Goal: Task Accomplishment & Management: Complete application form

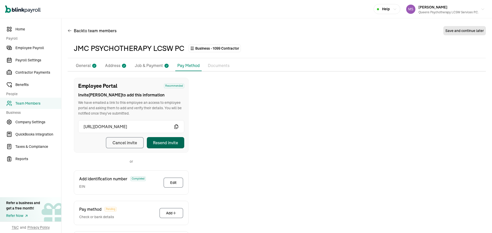
drag, startPoint x: 40, startPoint y: 105, endPoint x: 40, endPoint y: 102, distance: 2.8
click at [40, 105] on span "Team Members" at bounding box center [38, 103] width 46 height 5
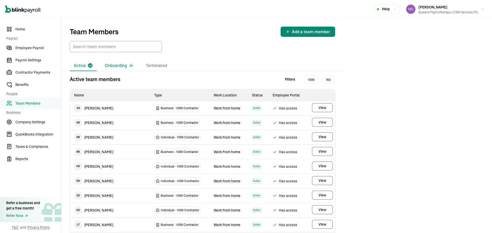
click at [113, 65] on li "Onboarding 38" at bounding box center [119, 65] width 37 height 11
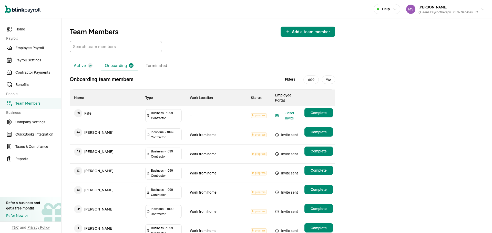
click at [88, 63] on li "Active 26" at bounding box center [83, 65] width 27 height 11
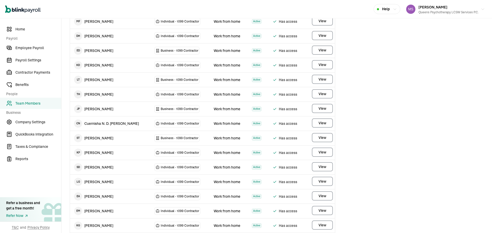
scroll to position [154, 0]
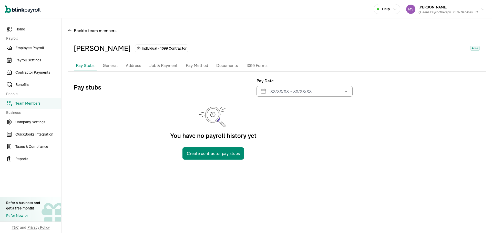
click at [111, 64] on p "General" at bounding box center [110, 66] width 15 height 7
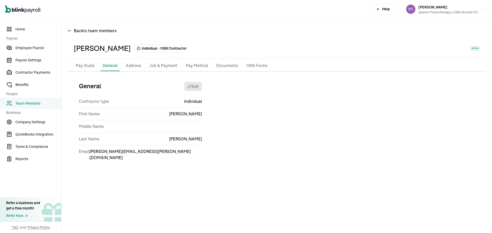
click at [134, 66] on p "Address" at bounding box center [133, 66] width 15 height 7
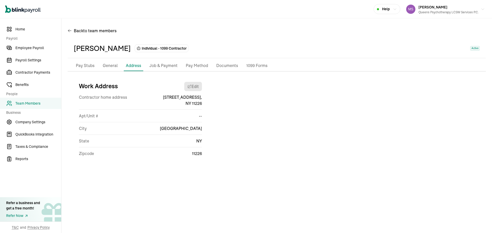
click at [157, 64] on p "Job & Payment" at bounding box center [163, 66] width 28 height 7
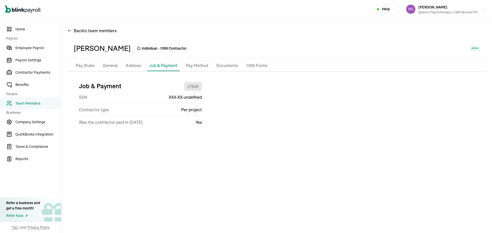
click at [194, 65] on p "Pay Method" at bounding box center [197, 66] width 22 height 7
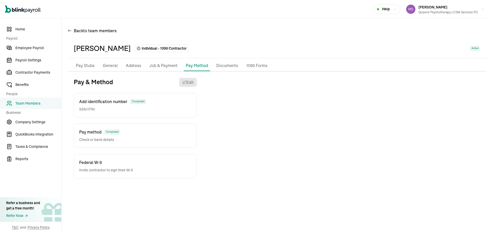
click at [111, 102] on span "Add identification number" at bounding box center [103, 102] width 48 height 6
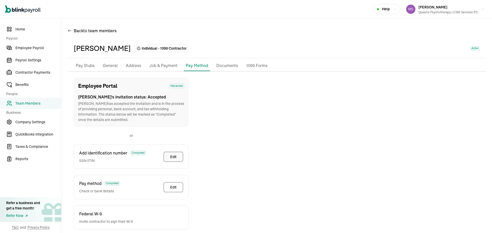
click at [177, 159] on button "Edit" at bounding box center [173, 157] width 20 height 10
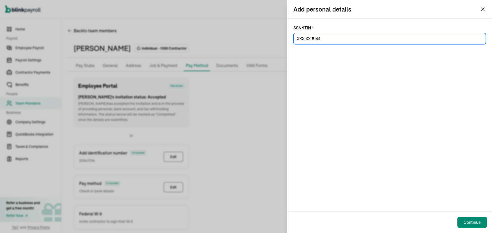
drag, startPoint x: 325, startPoint y: 40, endPoint x: 267, endPoint y: 41, distance: 58.1
click at [267, 41] on div "Add personal details SSN/ITIN * Continue" at bounding box center [246, 116] width 492 height 233
click at [329, 35] on input at bounding box center [389, 38] width 192 height 11
click at [332, 35] on input at bounding box center [389, 38] width 192 height 11
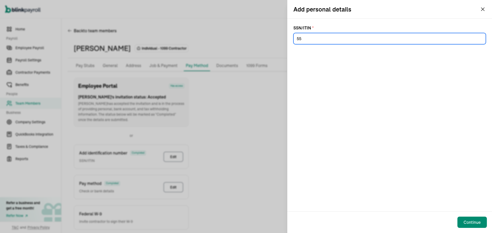
type input "5"
paste input "072-78-6761"
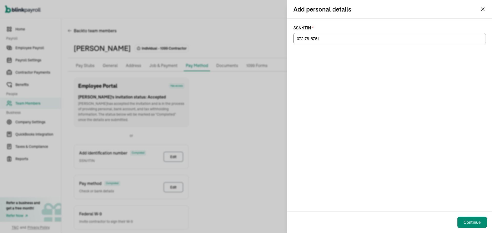
click at [353, 94] on div "SSN/ITIN * 072-78-6761" at bounding box center [389, 115] width 205 height 193
click at [472, 221] on div "Continue" at bounding box center [471, 223] width 17 height 6
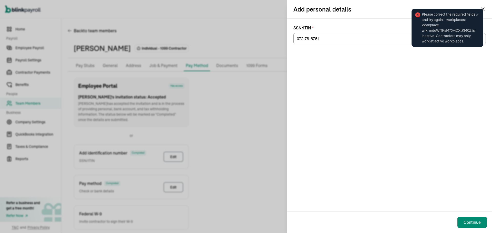
click at [477, 12] on span "Please correct the required fields and try again. - workplaces: Workplace wrk_m…" at bounding box center [450, 28] width 56 height 32
click at [303, 40] on input "072-78-6761" at bounding box center [389, 38] width 192 height 11
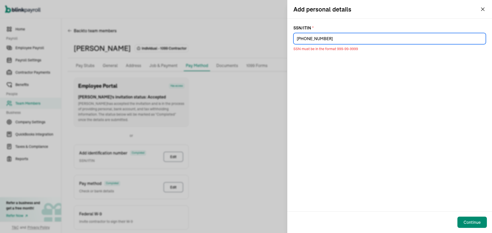
click at [311, 41] on input "[PHONE_NUMBER]" at bounding box center [389, 38] width 192 height 11
drag, startPoint x: 324, startPoint y: 41, endPoint x: 263, endPoint y: 41, distance: 61.0
click at [263, 41] on div "Add personal details SSN/ITIN * [PHONE_NUMBER] SSN must be in the format 999-99…" at bounding box center [246, 116] width 492 height 233
paste input "78-67"
click at [311, 37] on input "072-78-6761" at bounding box center [389, 38] width 192 height 11
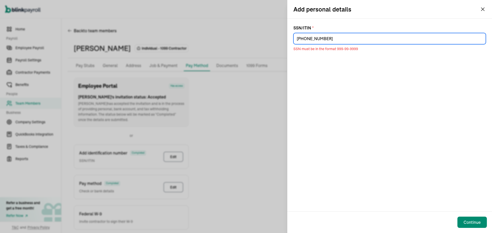
drag, startPoint x: 325, startPoint y: 41, endPoint x: 231, endPoint y: 41, distance: 94.0
click at [231, 41] on div "Add personal details SSN/ITIN * [PHONE_NUMBER] SSN must be in the format 999-99…" at bounding box center [246, 116] width 492 height 233
paste input "8-6"
type input "072-78-6761"
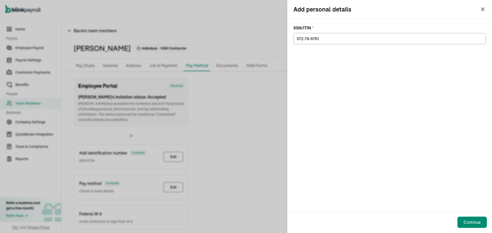
click at [440, 64] on div "SSN/ITIN * 072-78-6761" at bounding box center [389, 115] width 205 height 193
click at [407, 86] on div "SSN/ITIN * 072-78-6761" at bounding box center [389, 115] width 205 height 193
click at [327, 40] on input "072-78-6761" at bounding box center [389, 38] width 192 height 11
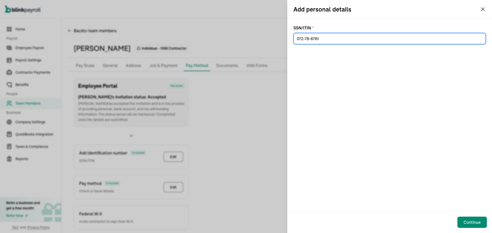
click at [296, 38] on input "072-78-6761" at bounding box center [389, 38] width 192 height 11
click at [324, 41] on input "072-78-6761" at bounding box center [389, 38] width 192 height 11
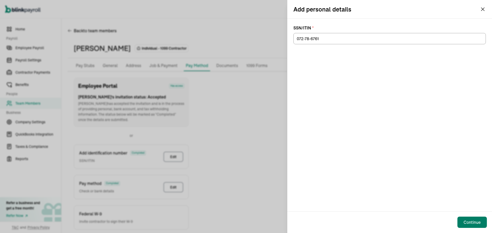
click at [469, 226] on button "Continue" at bounding box center [471, 222] width 29 height 11
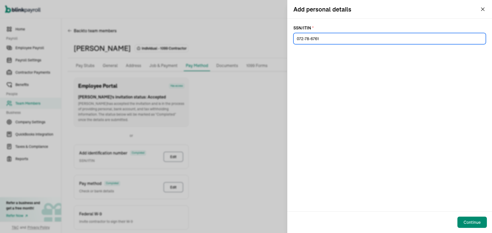
click at [336, 37] on input "072-78-6761" at bounding box center [389, 38] width 192 height 11
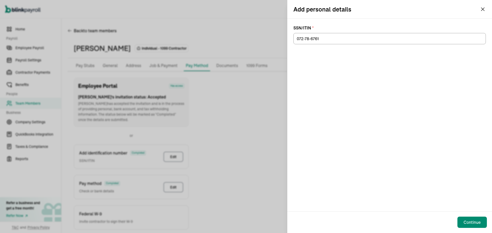
click at [485, 8] on icon "button" at bounding box center [483, 9] width 6 height 6
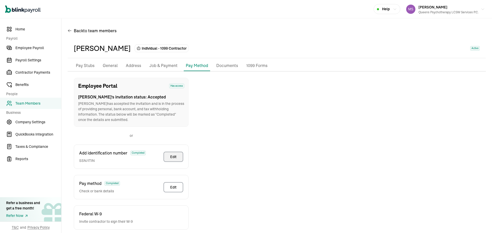
click at [175, 160] on button "Edit" at bounding box center [173, 157] width 20 height 10
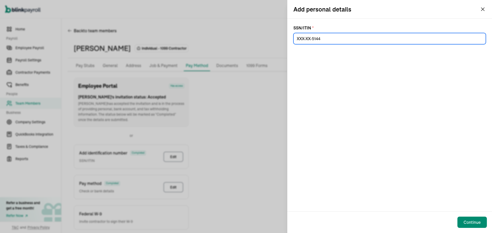
click at [350, 34] on input at bounding box center [389, 38] width 192 height 11
drag, startPoint x: 362, startPoint y: 38, endPoint x: 288, endPoint y: 46, distance: 75.2
click at [288, 46] on div "SSN/ITIN *" at bounding box center [389, 115] width 205 height 193
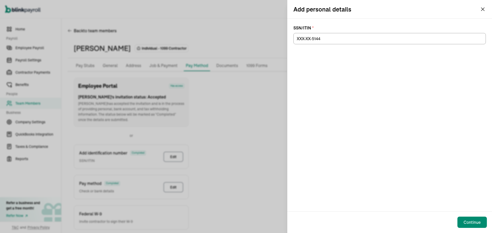
drag, startPoint x: 291, startPoint y: 42, endPoint x: 295, endPoint y: 41, distance: 3.9
click at [295, 41] on div "SSN/ITIN *" at bounding box center [389, 115] width 205 height 193
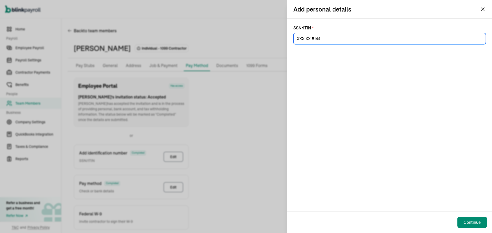
drag, startPoint x: 299, startPoint y: 39, endPoint x: 339, endPoint y: 42, distance: 40.9
click at [339, 42] on input at bounding box center [389, 38] width 192 height 11
paste input "072-78-6761"
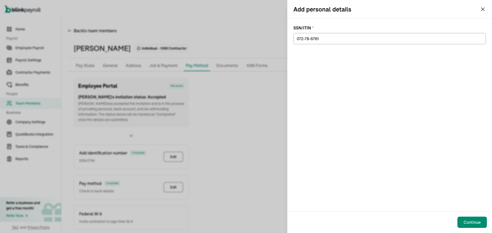
click at [370, 88] on div "SSN/ITIN * 072-78-6761" at bounding box center [389, 115] width 205 height 193
click at [463, 213] on div "Continue" at bounding box center [389, 223] width 205 height 22
click at [467, 218] on button "Continue" at bounding box center [471, 222] width 29 height 11
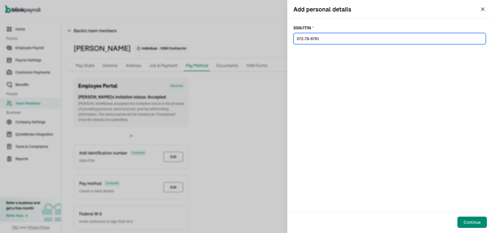
drag, startPoint x: 328, startPoint y: 39, endPoint x: 255, endPoint y: 47, distance: 74.2
click at [255, 47] on div "Add personal details SSN/ITIN * 072-78-6761 Continue" at bounding box center [246, 116] width 492 height 233
type input "072-78-6761"
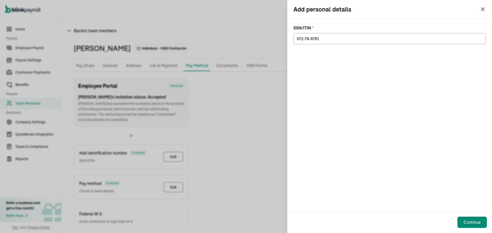
click at [392, 82] on div "SSN/ITIN * 072-78-6761" at bounding box center [389, 115] width 205 height 193
click at [463, 216] on div "Continue" at bounding box center [389, 223] width 205 height 22
click at [467, 221] on div "Continue" at bounding box center [471, 223] width 17 height 6
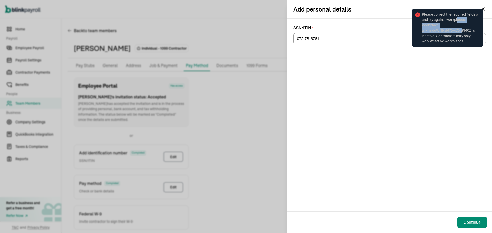
drag, startPoint x: 458, startPoint y: 21, endPoint x: 461, endPoint y: 32, distance: 11.3
click at [461, 32] on span "Please correct the required fields and try again. - workplaces: Workplace wrk_m…" at bounding box center [450, 28] width 56 height 32
drag, startPoint x: 439, startPoint y: 20, endPoint x: 472, endPoint y: 40, distance: 38.9
click at [472, 40] on span "Please correct the required fields and try again. - workplaces: Workplace wrk_m…" at bounding box center [450, 28] width 56 height 32
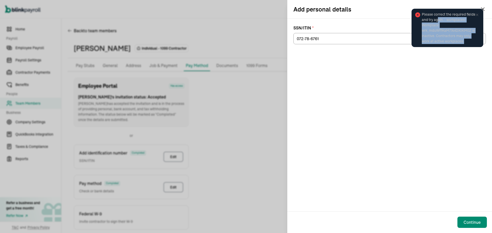
click at [472, 40] on span "Please correct the required fields and try again. - workplaces: Workplace wrk_m…" at bounding box center [450, 28] width 56 height 32
drag, startPoint x: 471, startPoint y: 40, endPoint x: 422, endPoint y: 16, distance: 54.3
click at [422, 16] on span "Please correct the required fields and try again. - workplaces: Workplace wrk_m…" at bounding box center [450, 28] width 56 height 32
click at [422, 15] on span "Please correct the required fields and try again. - workplaces: Workplace wrk_m…" at bounding box center [450, 28] width 56 height 32
click at [483, 7] on div "Please correct the required fields and try again. - workplaces: Workplace wrk_m…" at bounding box center [447, 27] width 75 height 41
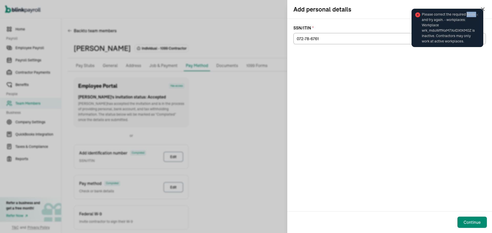
click at [482, 7] on div "Please correct the required fields and try again. - workplaces: Workplace wrk_m…" at bounding box center [447, 27] width 75 height 41
click at [481, 9] on div "Please correct the required fields and try again. - workplaces: Workplace wrk_m…" at bounding box center [447, 28] width 72 height 38
click at [443, 157] on div "SSN/ITIN * 072-78-6761" at bounding box center [389, 115] width 205 height 193
click at [475, 14] on icon at bounding box center [477, 15] width 4 height 4
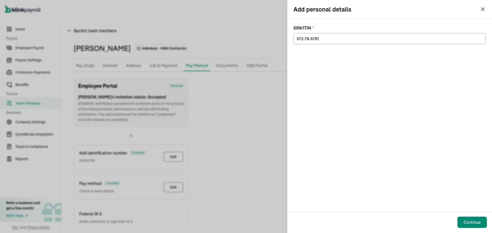
click at [480, 9] on div "Please correct the required fields and try again. - workplaces: Workplace wrk_m…" at bounding box center [447, 30] width 81 height 52
click at [482, 6] on div "Please correct the required fields and try again. - workplaces: Workplace wrk_m…" at bounding box center [447, 5] width 81 height 2
click at [483, 8] on icon "button" at bounding box center [483, 9] width 6 height 6
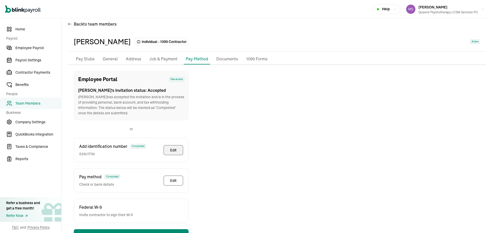
scroll to position [25, 0]
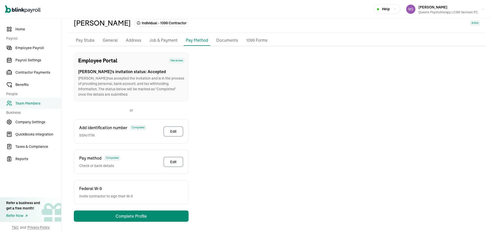
click at [159, 42] on p "Job & Payment" at bounding box center [163, 40] width 28 height 7
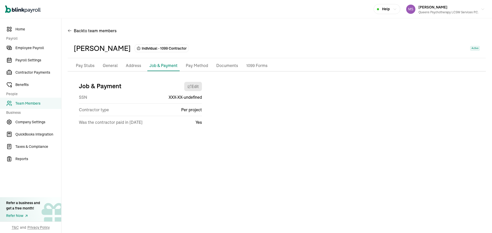
click at [191, 65] on p "Pay Method" at bounding box center [197, 66] width 22 height 7
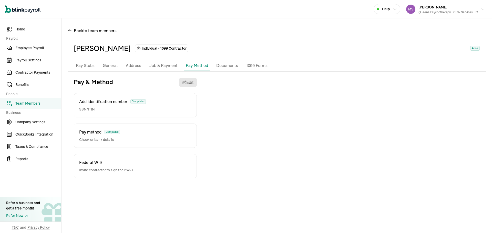
click at [129, 69] on li "Address" at bounding box center [133, 65] width 19 height 11
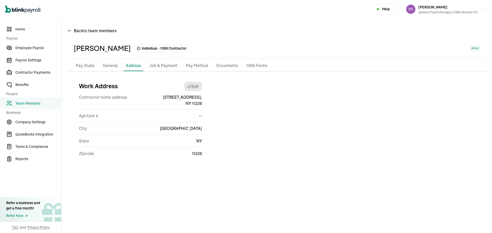
click at [109, 68] on p "General" at bounding box center [110, 66] width 15 height 7
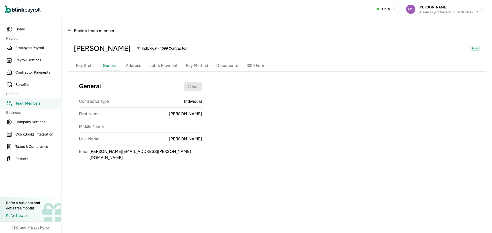
click at [200, 65] on p "Pay Method" at bounding box center [197, 66] width 22 height 7
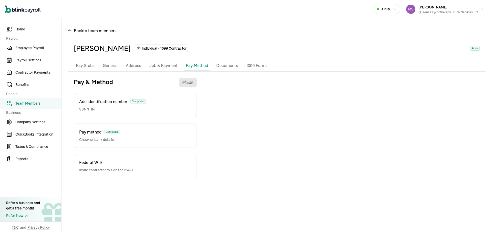
click at [221, 65] on p "Documents" at bounding box center [227, 66] width 22 height 7
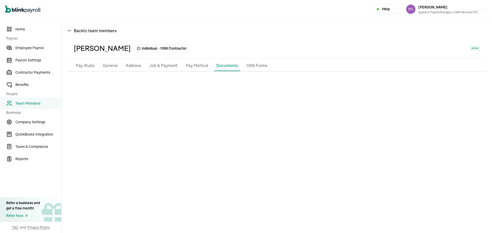
click at [194, 66] on p "Pay Method" at bounding box center [197, 66] width 22 height 7
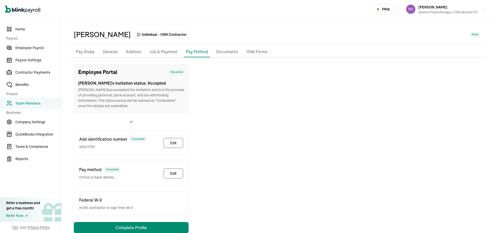
scroll to position [25, 0]
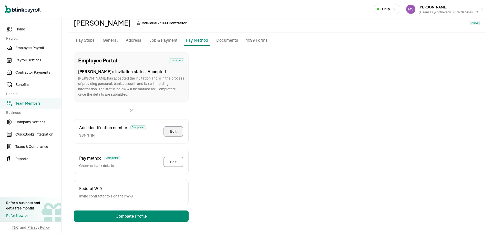
click at [171, 128] on button "Edit" at bounding box center [173, 132] width 20 height 10
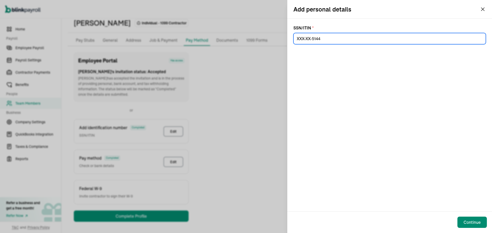
drag, startPoint x: 346, startPoint y: 43, endPoint x: 257, endPoint y: 44, distance: 88.4
click at [257, 44] on div "Add personal details SSN/ITIN * Continue" at bounding box center [246, 116] width 492 height 233
paste input "072-78-6761"
type input "072-78-6761"
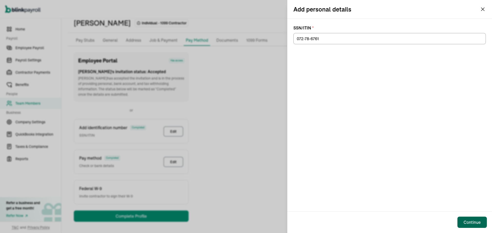
click at [469, 224] on div "Continue" at bounding box center [471, 223] width 17 height 6
click at [478, 220] on div "Continue" at bounding box center [471, 223] width 17 height 6
click at [428, 139] on div "SSN/ITIN * 072-78-6761" at bounding box center [389, 115] width 205 height 193
click at [188, 77] on div "Add personal details SSN/ITIN * 072-78-6761 Continue" at bounding box center [246, 116] width 492 height 233
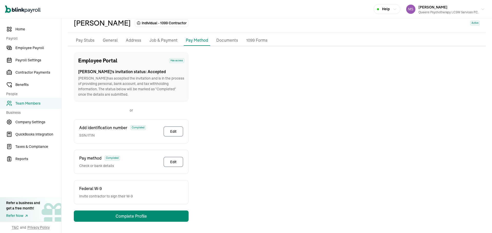
click at [26, 103] on span "Team Members" at bounding box center [38, 103] width 46 height 5
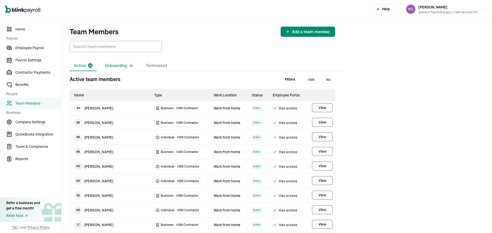
click at [121, 61] on li "Onboarding 38" at bounding box center [119, 65] width 37 height 11
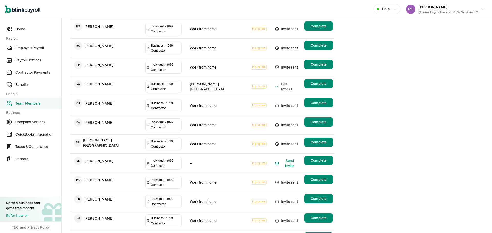
scroll to position [307, 0]
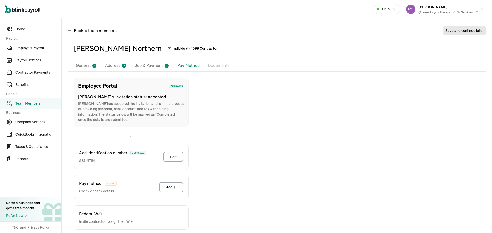
scroll to position [25, 0]
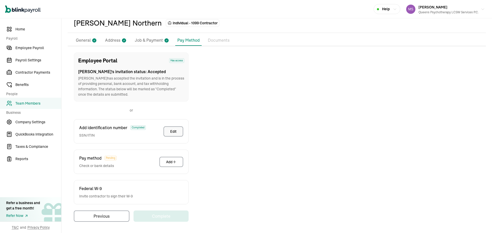
click at [182, 130] on button "Edit" at bounding box center [173, 132] width 20 height 10
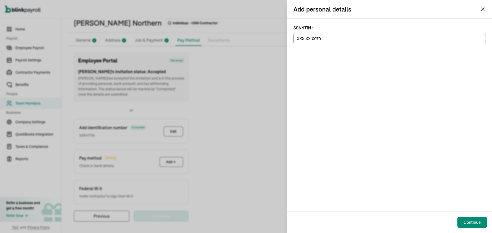
click at [289, 60] on div "SSN/ITIN *" at bounding box center [389, 115] width 205 height 193
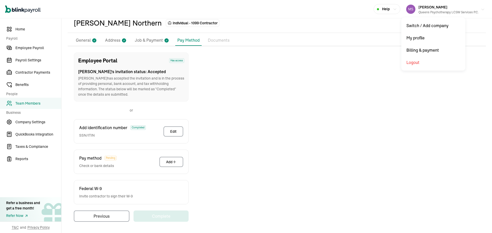
click at [482, 10] on button "[PERSON_NAME] Queens Psychotherapy LCSW Services P.C." at bounding box center [445, 9] width 83 height 13
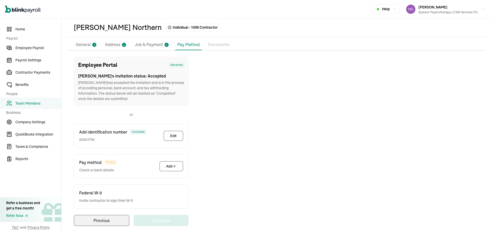
select select "Works from home"
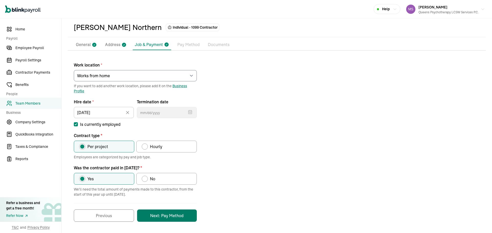
click at [173, 217] on button "Next: Pay Method" at bounding box center [167, 216] width 60 height 12
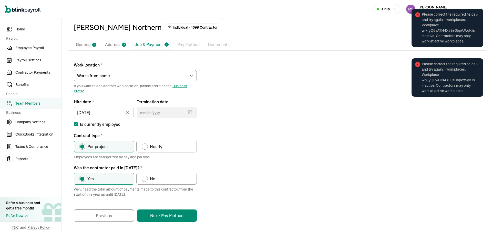
click at [189, 40] on li "Pay Method" at bounding box center [188, 44] width 26 height 11
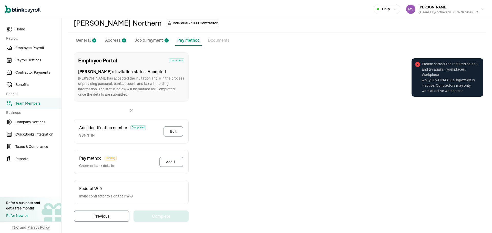
click at [170, 58] on div "Employee Portal Has access" at bounding box center [131, 61] width 106 height 8
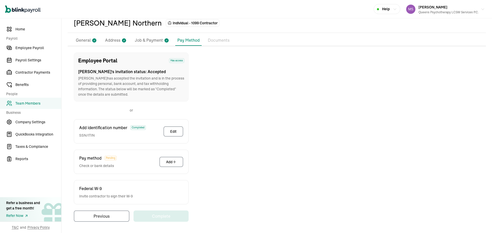
click at [83, 39] on p "General" at bounding box center [83, 40] width 15 height 7
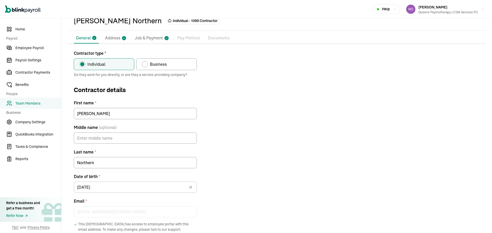
scroll to position [0, 0]
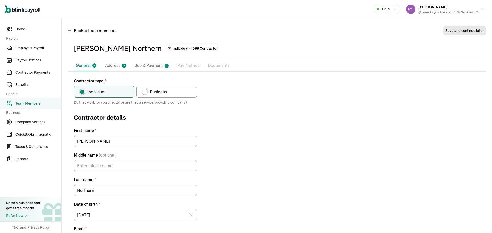
click at [113, 64] on p "Address" at bounding box center [112, 66] width 15 height 7
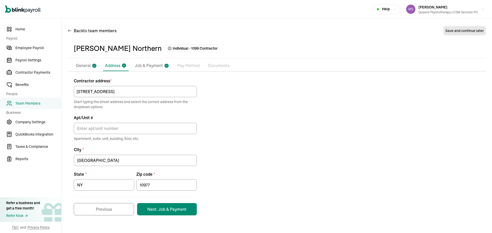
click at [162, 65] on li "Job & Payment" at bounding box center [152, 65] width 38 height 11
select select "Works from home"
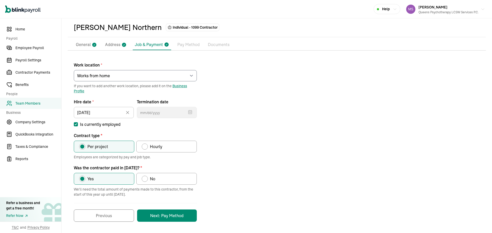
click at [192, 47] on p "Pay Method" at bounding box center [188, 44] width 22 height 7
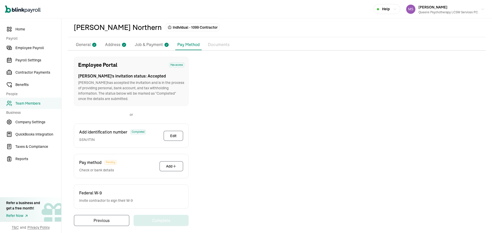
scroll to position [25, 0]
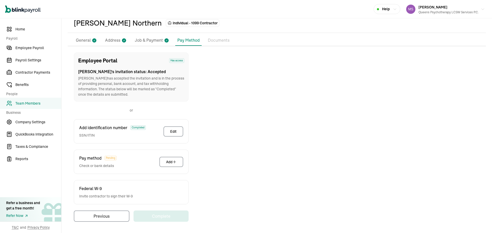
click at [223, 42] on p "Documents" at bounding box center [219, 40] width 22 height 7
click at [192, 42] on p "Pay Method" at bounding box center [188, 40] width 22 height 6
click at [148, 43] on p "Job & Payment" at bounding box center [149, 40] width 28 height 7
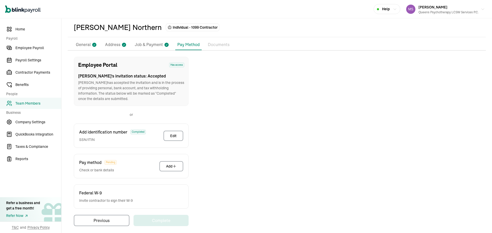
select select "Works from home"
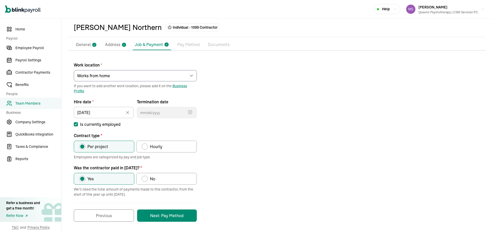
click at [263, 116] on div "Work location * Select an item [PERSON_NAME][GEOGRAPHIC_DATA] [STREET_ADDRESS] …" at bounding box center [277, 139] width 418 height 165
click at [117, 42] on p "Address" at bounding box center [112, 44] width 15 height 7
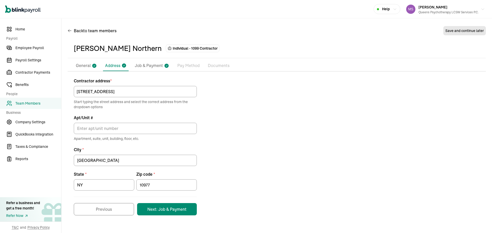
click at [89, 71] on li "General" at bounding box center [86, 65] width 25 height 11
